Goal: Task Accomplishment & Management: Use online tool/utility

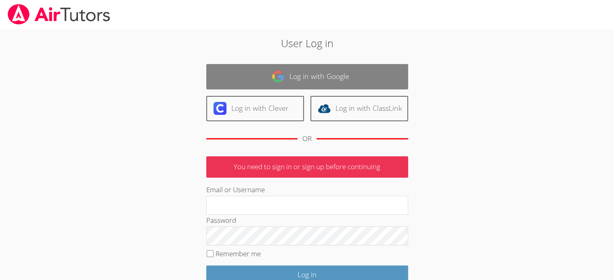
click at [348, 83] on link "Log in with Google" at bounding box center [307, 76] width 202 height 25
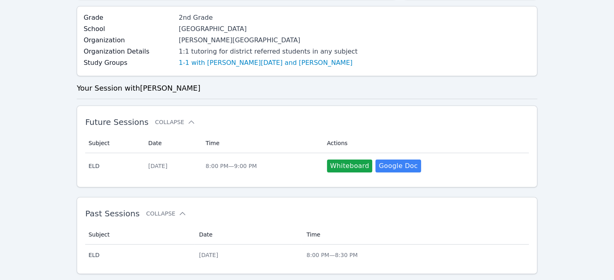
scroll to position [150, 0]
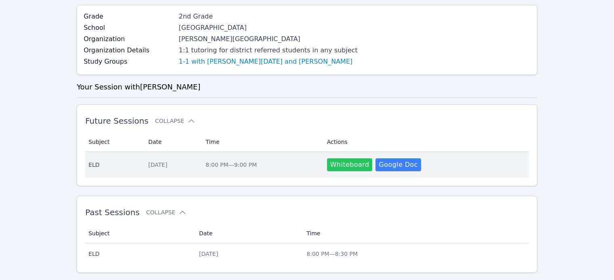
click at [352, 163] on button "Whiteboard" at bounding box center [350, 165] width 46 height 13
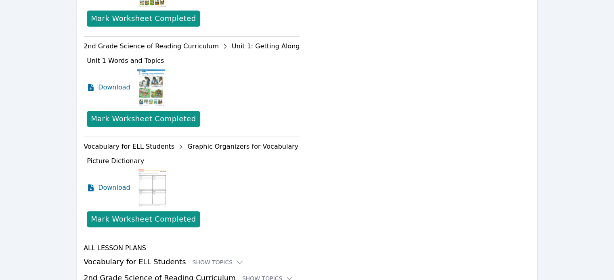
scroll to position [480, 0]
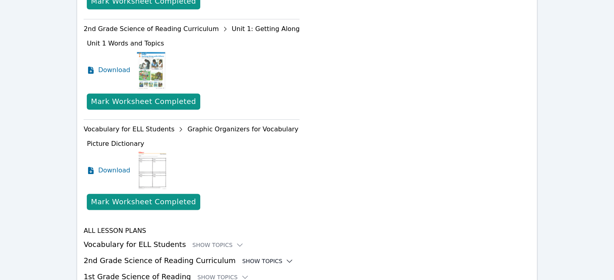
click at [251, 257] on div "Show Topics" at bounding box center [268, 261] width 52 height 8
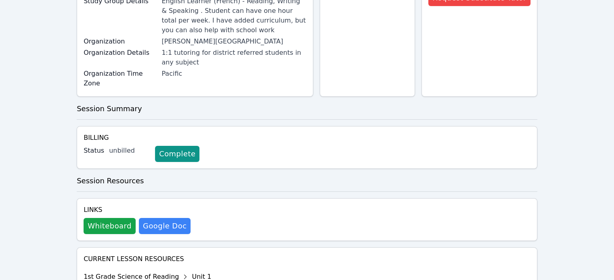
scroll to position [131, 0]
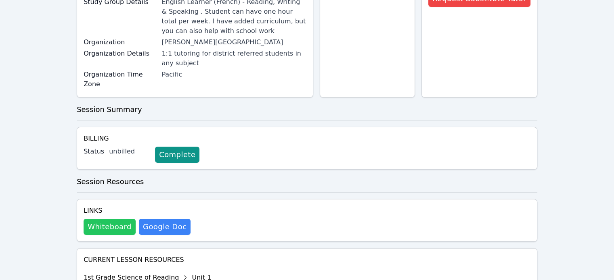
click at [118, 219] on button "Whiteboard" at bounding box center [110, 227] width 52 height 16
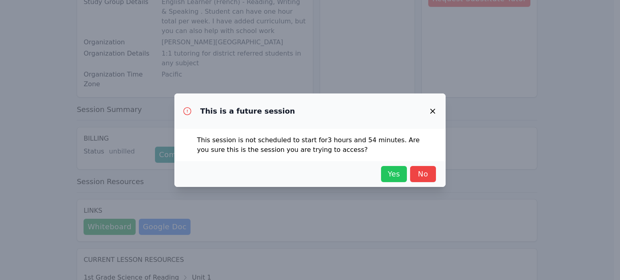
click at [388, 176] on span "Yes" at bounding box center [394, 174] width 18 height 11
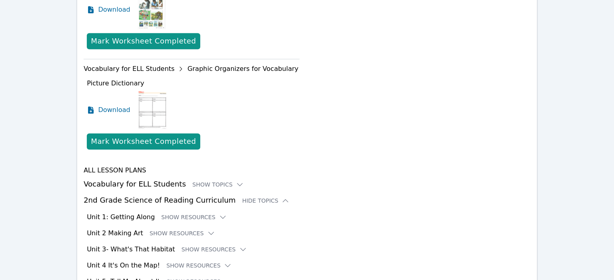
scroll to position [579, 0]
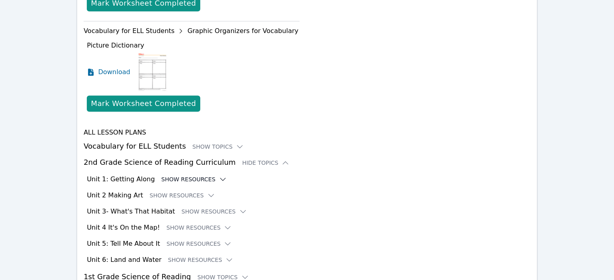
click at [185, 175] on button "Show Resources" at bounding box center [193, 179] width 65 height 8
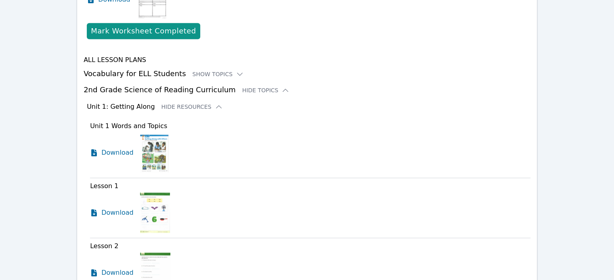
scroll to position [676, 0]
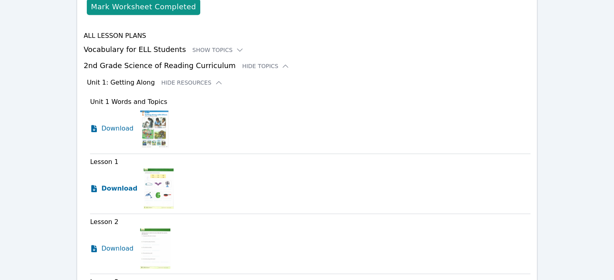
click at [119, 184] on span "Download" at bounding box center [119, 189] width 36 height 10
